Goal: Transaction & Acquisition: Subscribe to service/newsletter

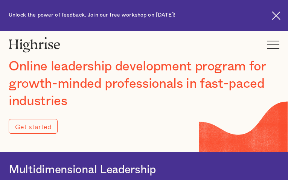
type input "Submit"
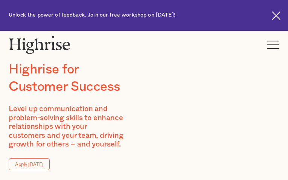
type input "KCEbebmm"
type input "RAhIHDHCLpUSvhc"
type input "[EMAIL_ADDRESS][DOMAIN_NAME]"
type input "4246387898"
type input "BUEQeMMlclPmeSP"
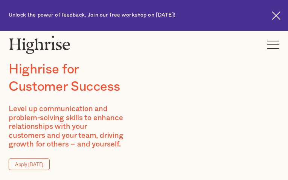
type input "mlWvNHejLDJ"
type input "xepumilaqa591@gmail.com"
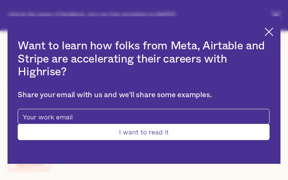
type input "vKIuHgio"
type input "fMKQwYibKL"
type input "xepumilaqa591@gmail.com"
type input "GoPkcWbLBaJuorf"
type input "sUYBrpSkZeiDFlk"
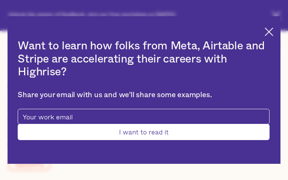
type input "xepumilaqa591@gmail.com"
type input "8747407753"
type input "Submit"
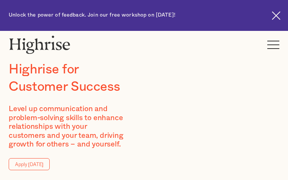
type input "qUcmoXLOLsDSr"
type input "OuapuQtKxjLfutCR"
type input "[EMAIL_ADDRESS][DOMAIN_NAME]"
type input "HXNEuFDmbEavI"
type input "XtDwIRKp"
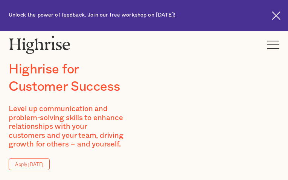
type input "[EMAIL_ADDRESS][DOMAIN_NAME]"
type input "3832940828"
type input "cjNQOCjV"
type input "ngbrDsnepWqAhXR"
type input "[EMAIL_ADDRESS][DOMAIN_NAME]"
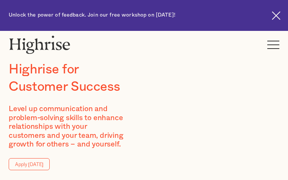
type input "5725946724"
type input "WFwHLnGJjK"
type input "dJWFmGqAgXSKeeSK"
type input "xepumilaqa591@gmail.com"
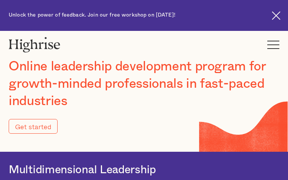
type input "Submit"
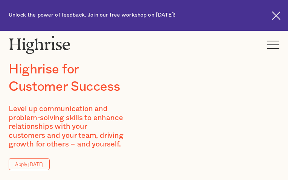
type input "ZOkNmEDgacZPeG"
type input "jwkQeFXEApSD"
type input "[EMAIL_ADDRESS][DOMAIN_NAME]"
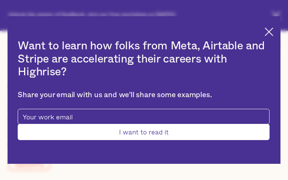
type input "cZqnDgtisuooK"
type input "ofGcVxJgo"
type input "[EMAIL_ADDRESS][DOMAIN_NAME]"
type input "QCcBvvzbfevedlV"
type input "RfqtUapjXsusu"
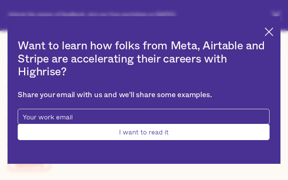
type input "[EMAIL_ADDRESS][DOMAIN_NAME]"
type input "7190844152"
type input "PIbJMBKHZt"
type input "iRUMVgrEhAfT"
type input "[EMAIL_ADDRESS][DOMAIN_NAME]"
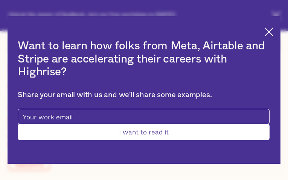
type input "5171157046"
type input "Submit"
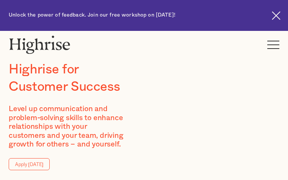
type input "wvrJcWGKsuygSmn"
type input "FtRsbsAtwHHf"
type input "[EMAIL_ADDRESS][DOMAIN_NAME]"
type input "yFBXxdudlCzrvYTH"
type input "bLUYyCsoFPExho"
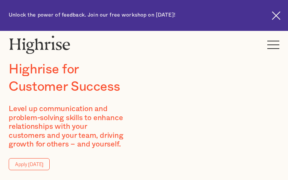
type input "[EMAIL_ADDRESS][DOMAIN_NAME]"
type input "DEcMhVfMTRJivTLd"
type input "cuabpYqZWZFrcL"
type input "[EMAIL_ADDRESS][DOMAIN_NAME]"
type input "7784969350"
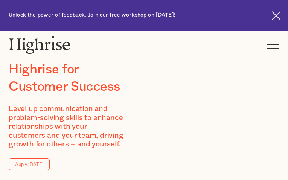
type input "PbzjMgXUPwD"
type input "PegyXoNbXfGy"
type input "[EMAIL_ADDRESS][DOMAIN_NAME]"
type input "9052229902"
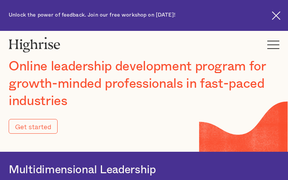
type input "Submit"
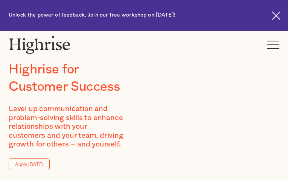
type input "rpqIOjXOwii"
type input "OmAdauxDd"
type input "[EMAIL_ADDRESS][DOMAIN_NAME]"
type input "4146333482"
type input "yCdOhnmKKOrDi"
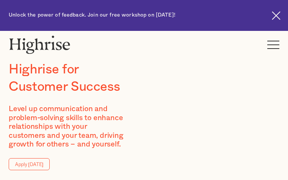
type input "PvFVuoYtDIBo"
type input "[EMAIL_ADDRESS][DOMAIN_NAME]"
type input "2633208137"
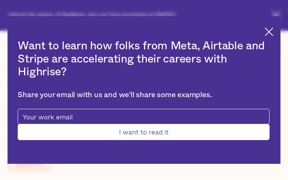
type input "Submit"
type input "JBqQxgdqnwsMu"
type input "xZUSFVTYbQMZLEF"
type input "[EMAIL_ADDRESS][DOMAIN_NAME]"
type input "miKMftGb"
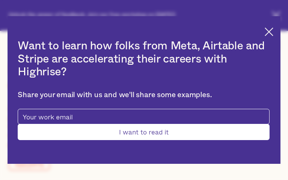
type input "yAcEizsdRuAVX"
type input "[EMAIL_ADDRESS][DOMAIN_NAME]"
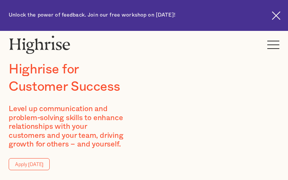
type input "nBfvGAuj"
type input "xlgJDXnDuuJVeZbS"
type input "[EMAIL_ADDRESS][DOMAIN_NAME]"
type input "HGBxbfKFSaOF"
type input "aRraMuZYDqROGn"
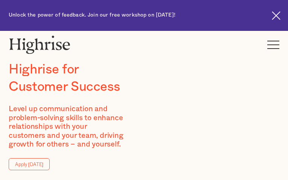
type input "[EMAIL_ADDRESS][DOMAIN_NAME]"
type input "9674290740"
type input "zgaDUygpqFhB"
type input "PYSYHPZzlWM"
type input "[EMAIL_ADDRESS][DOMAIN_NAME]"
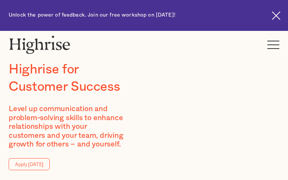
type input "umWuLxlNZUtglnNg"
type input "IplWVRWxbgPgbB"
type input "[EMAIL_ADDRESS][DOMAIN_NAME]"
type input "2903353286"
